Goal: Task Accomplishment & Management: Use online tool/utility

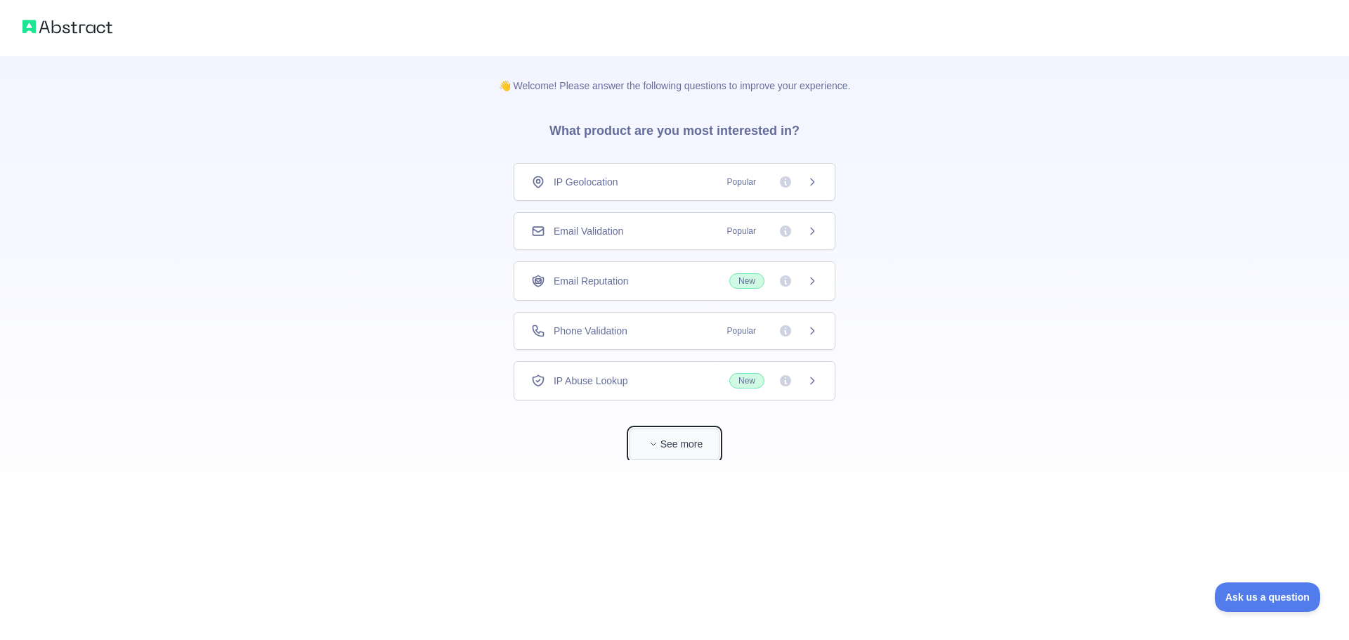
click at [692, 445] on button "See more" at bounding box center [674, 445] width 90 height 32
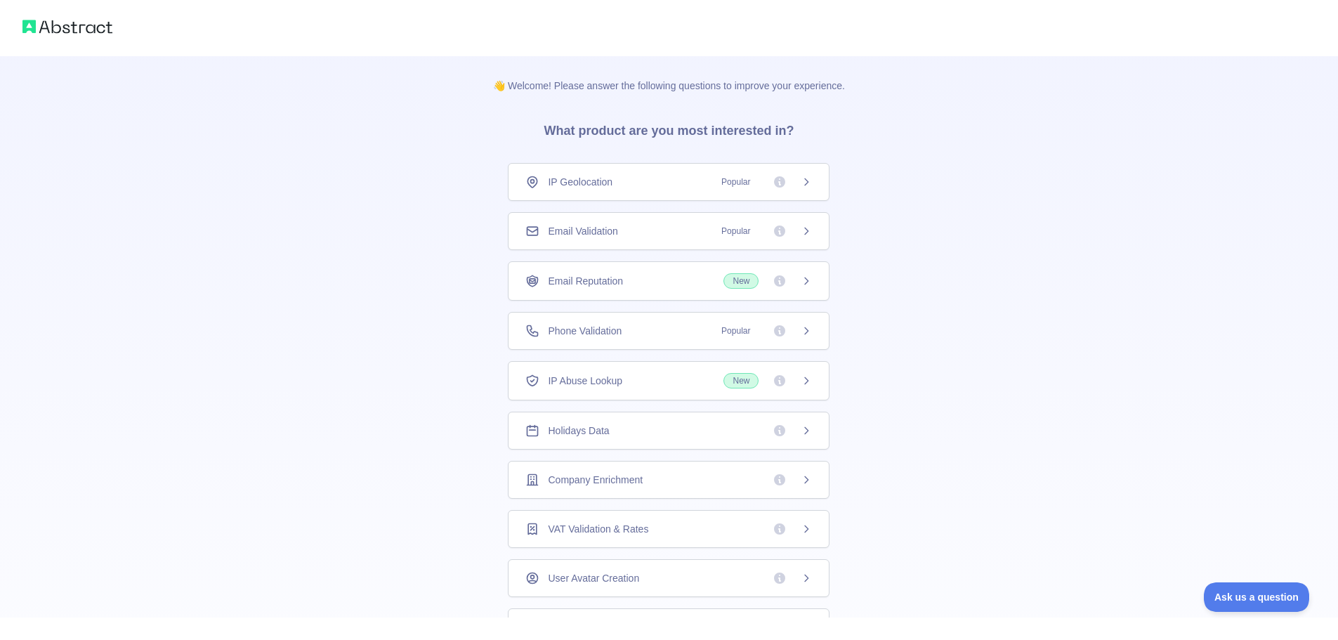
click at [635, 235] on div "Email Validation Popular" at bounding box center [668, 231] width 287 height 14
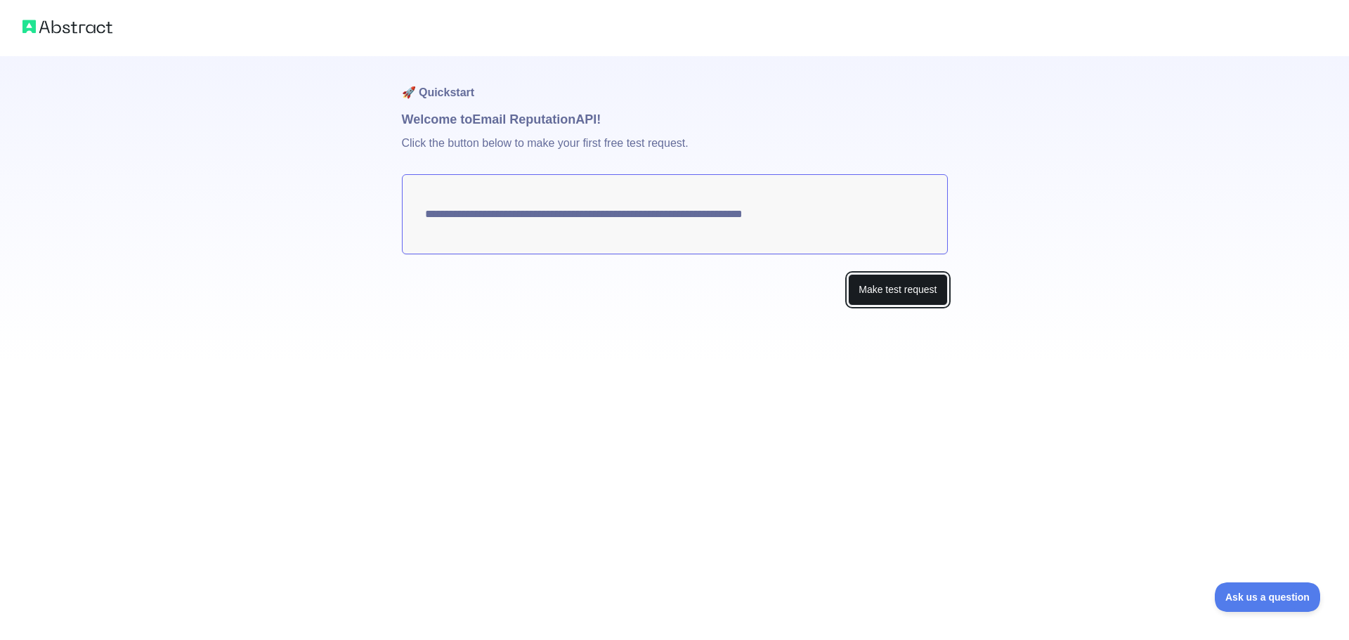
click at [918, 282] on button "Make test request" at bounding box center [897, 290] width 99 height 32
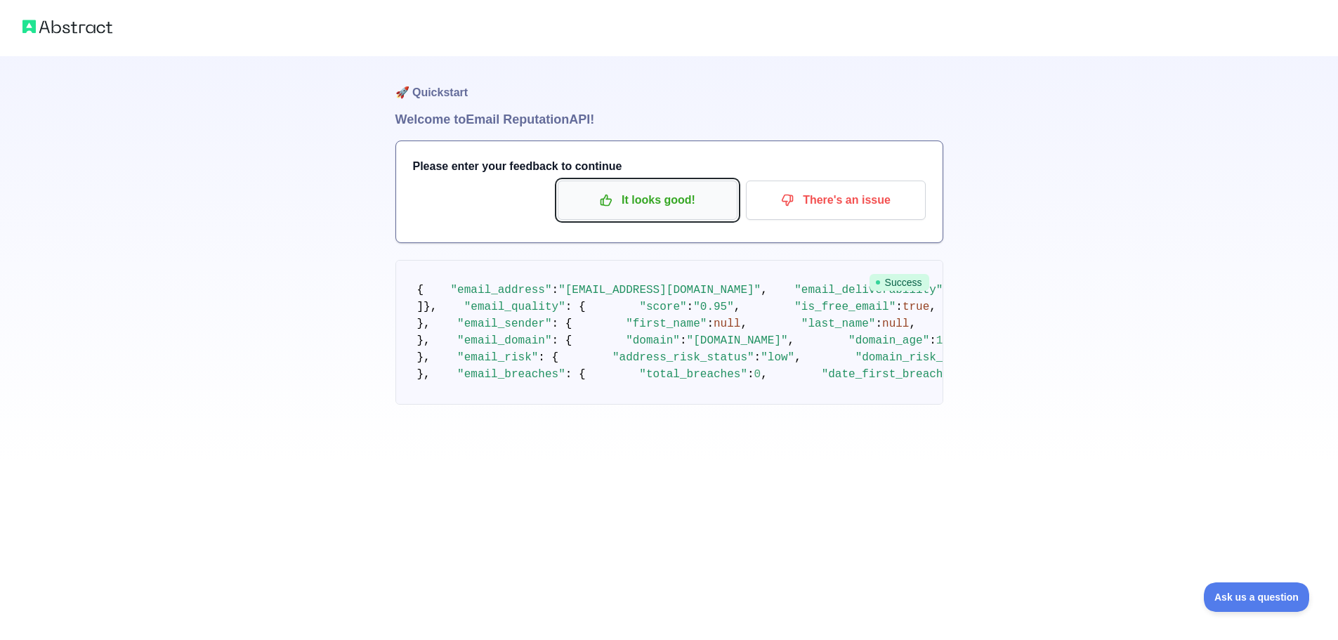
click at [658, 196] on p "It looks good!" at bounding box center [647, 200] width 159 height 24
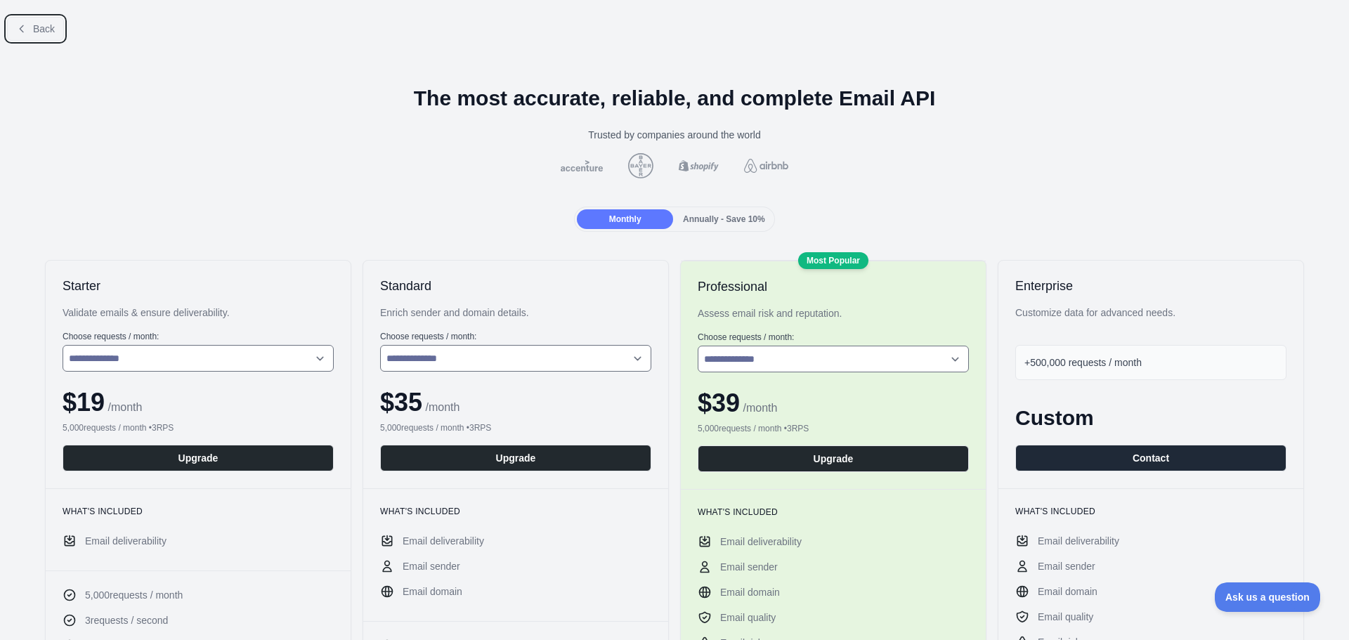
drag, startPoint x: 33, startPoint y: 28, endPoint x: 70, endPoint y: 34, distance: 37.7
click at [34, 27] on span "Back" at bounding box center [44, 28] width 22 height 11
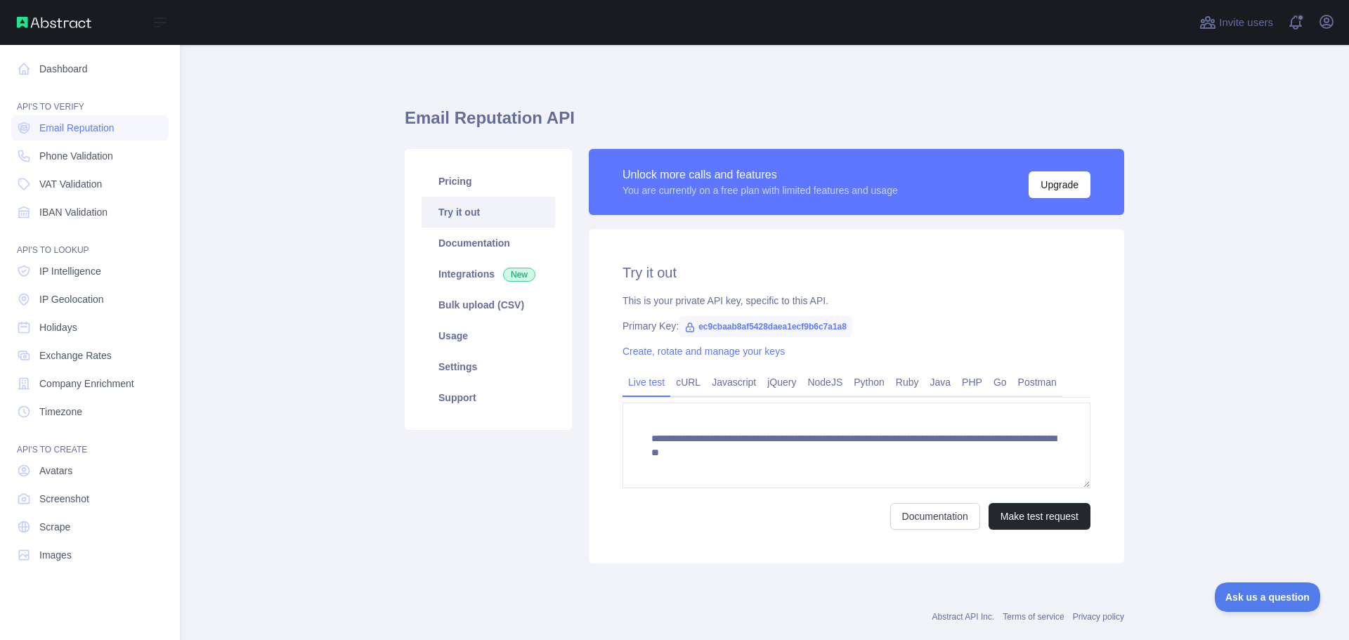
click at [19, 105] on div "API'S TO VERIFY" at bounding box center [89, 98] width 157 height 28
click at [58, 67] on link "Dashboard" at bounding box center [89, 68] width 157 height 25
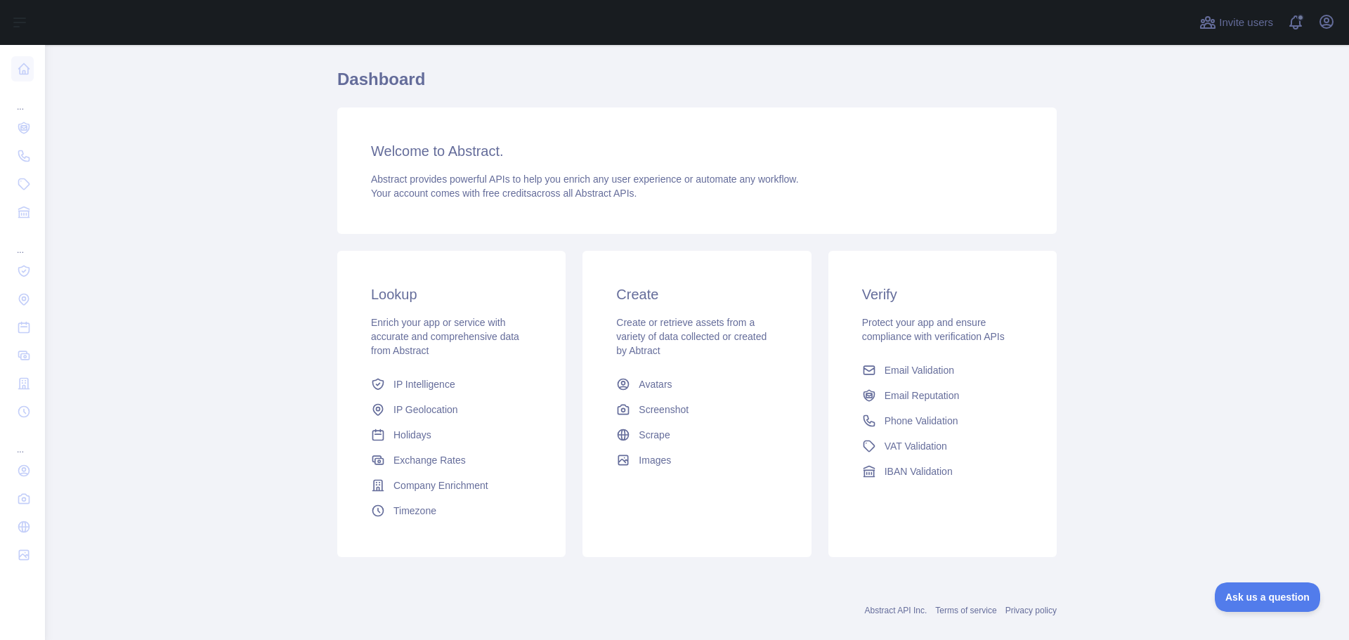
scroll to position [60, 0]
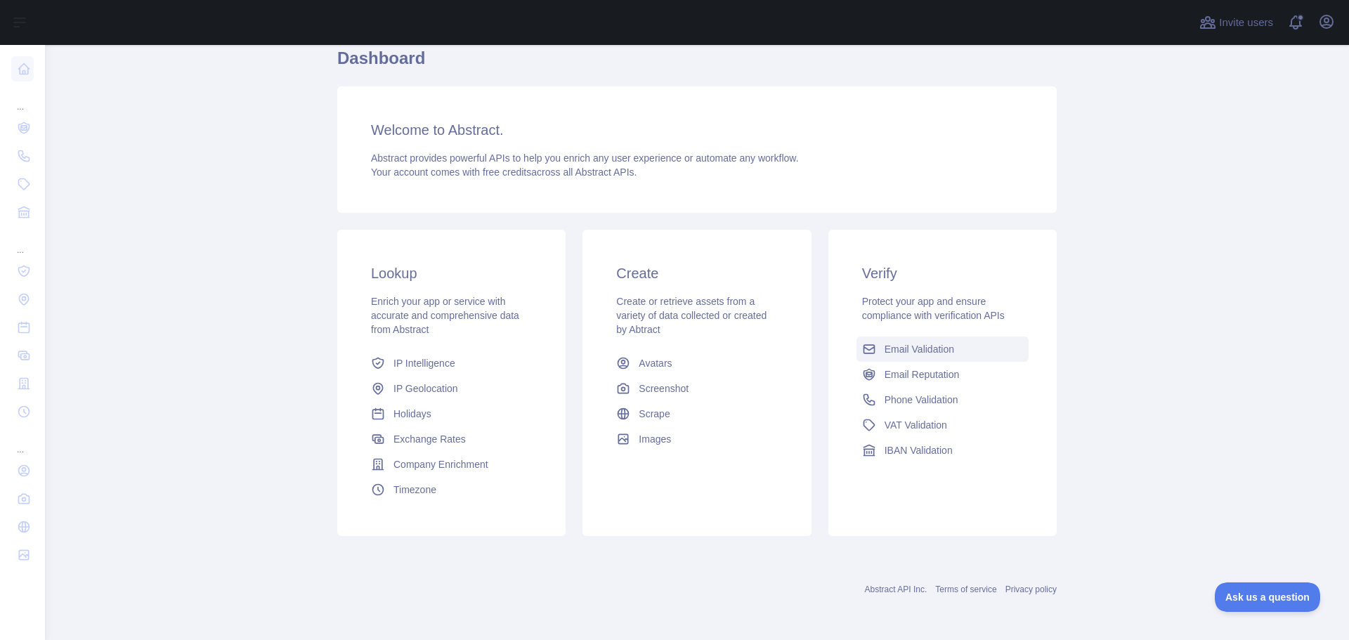
click at [978, 350] on link "Email Validation" at bounding box center [942, 349] width 172 height 25
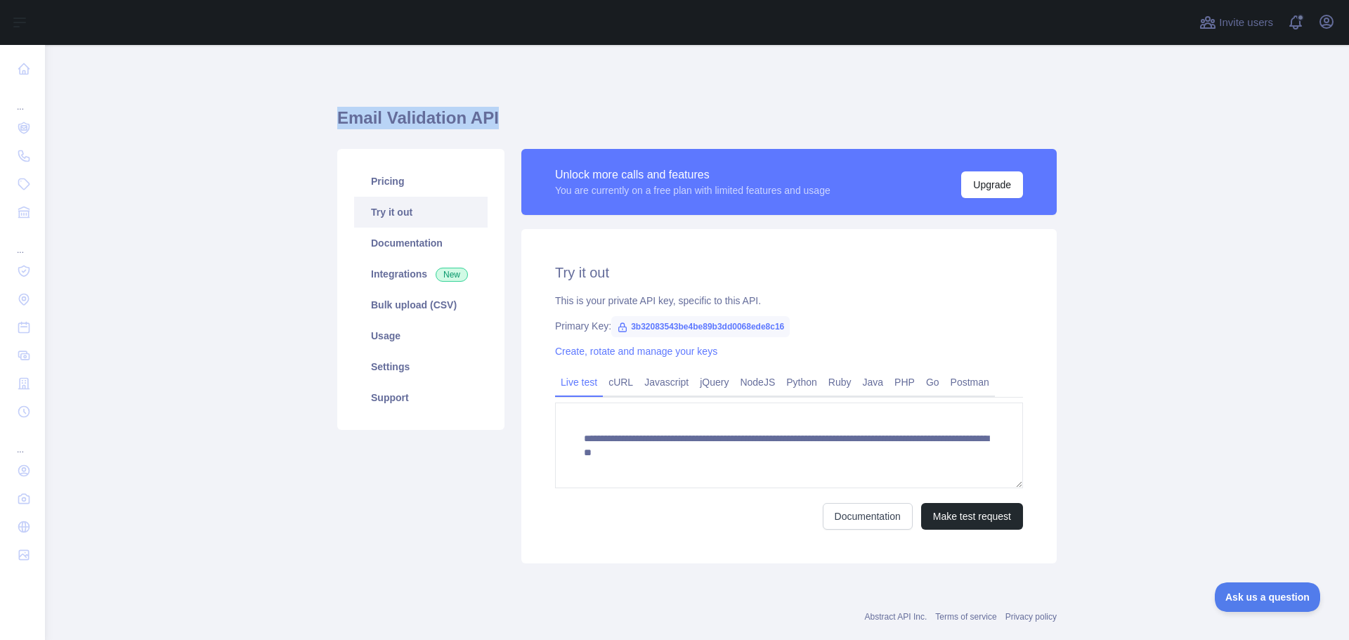
drag, startPoint x: 247, startPoint y: 113, endPoint x: 564, endPoint y: 121, distance: 316.9
click at [564, 121] on main "**********" at bounding box center [697, 342] width 1304 height 595
click at [476, 113] on h1 "Email Validation API" at bounding box center [696, 124] width 719 height 34
drag, startPoint x: 622, startPoint y: 328, endPoint x: 762, endPoint y: 329, distance: 139.1
click at [762, 329] on span "3b32083543be4be89b3dd0068ede8c16" at bounding box center [700, 326] width 178 height 21
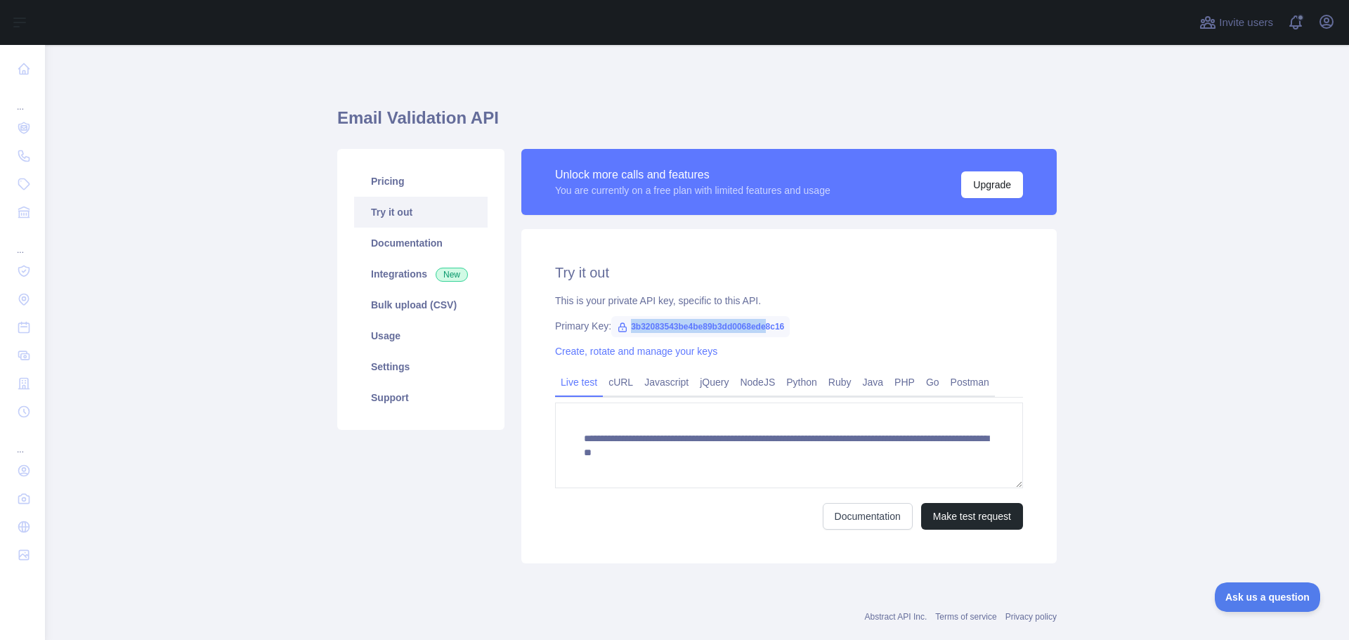
click at [762, 326] on span "3b32083543be4be89b3dd0068ede8c16" at bounding box center [700, 326] width 178 height 21
click at [746, 320] on span "3b32083543be4be89b3dd0068ede8c16" at bounding box center [700, 326] width 178 height 21
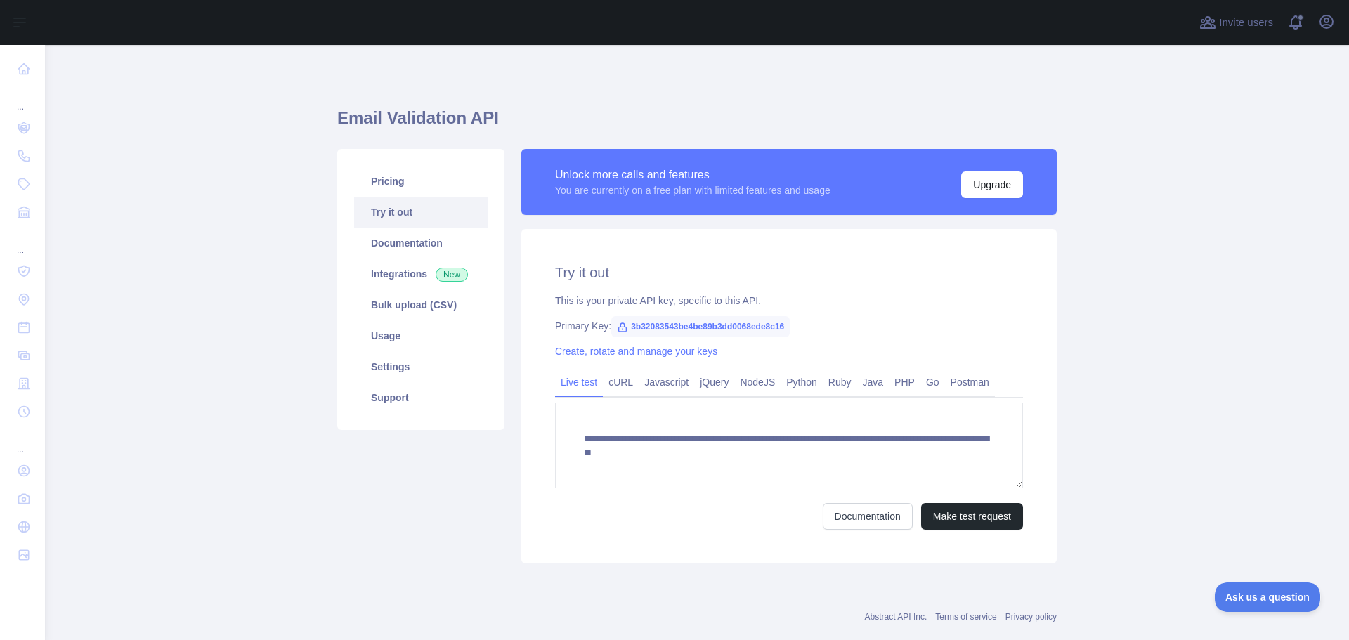
click at [705, 327] on span "3b32083543be4be89b3dd0068ede8c16" at bounding box center [700, 326] width 178 height 21
copy span "3b32083543be4be89b3dd0068ede8c16"
